Goal: Task Accomplishment & Management: Use online tool/utility

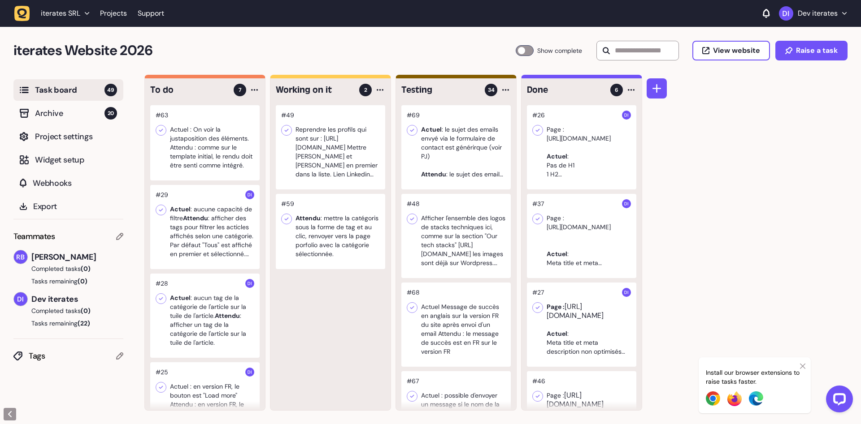
click at [198, 333] on div at bounding box center [204, 316] width 109 height 84
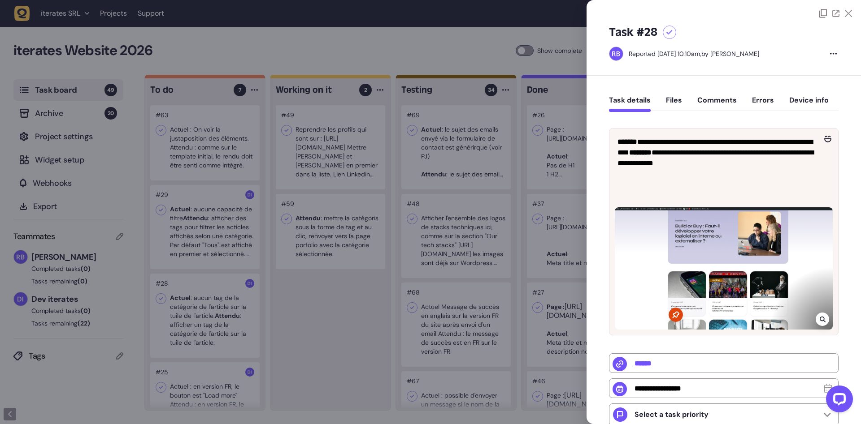
click at [415, 303] on div at bounding box center [430, 212] width 861 height 424
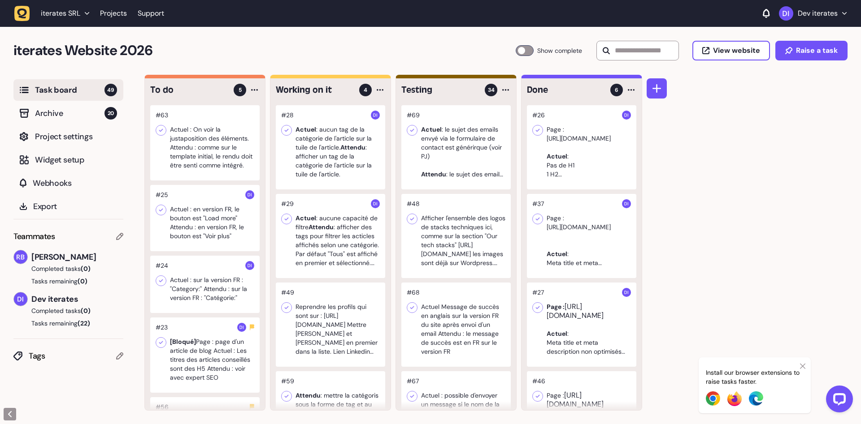
click at [212, 160] on div at bounding box center [204, 142] width 109 height 75
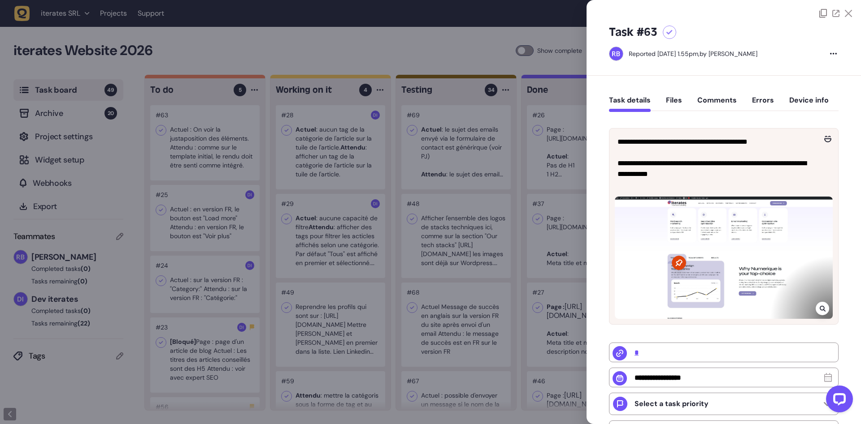
click at [218, 234] on div at bounding box center [430, 212] width 861 height 424
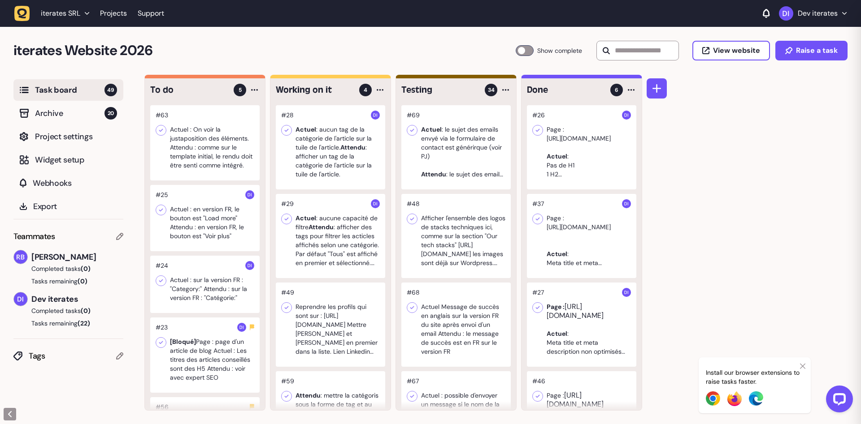
click at [189, 210] on div at bounding box center [204, 218] width 109 height 66
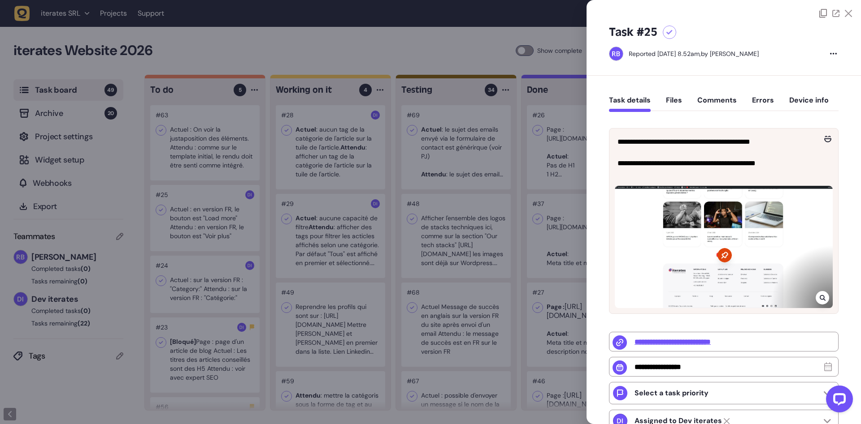
click at [189, 210] on div at bounding box center [430, 212] width 861 height 424
